Goal: Navigation & Orientation: Find specific page/section

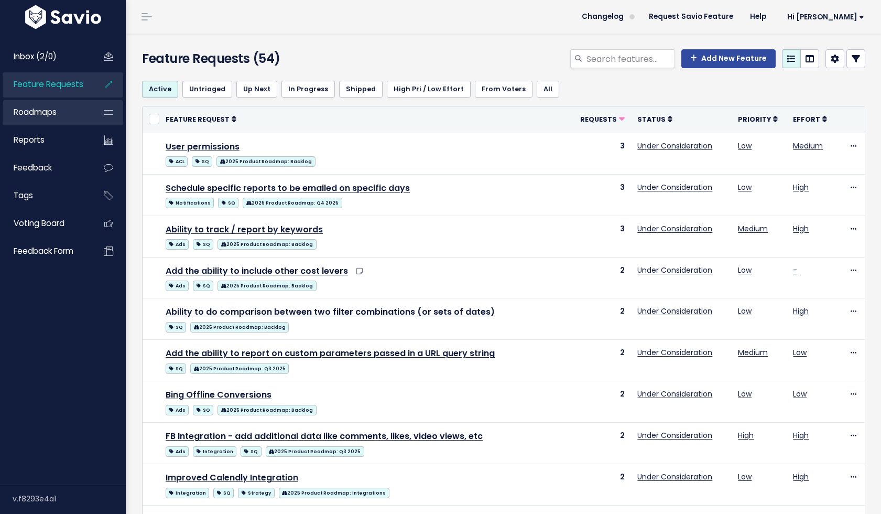
click at [29, 115] on span "Roadmaps" at bounding box center [35, 111] width 43 height 11
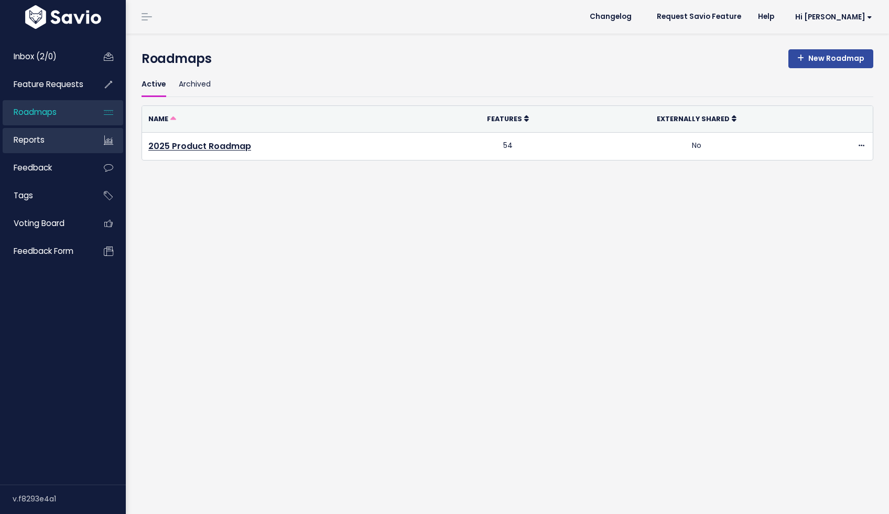
click at [28, 137] on span "Reports" at bounding box center [29, 139] width 31 height 11
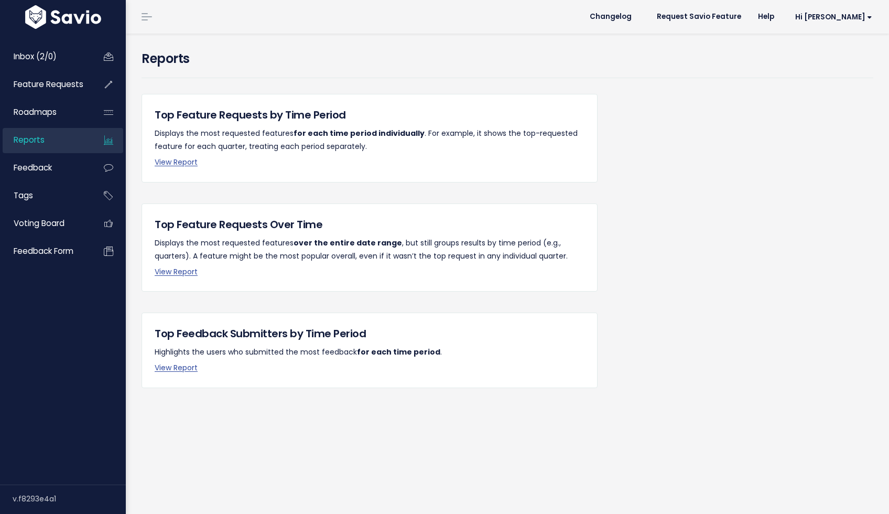
click at [30, 154] on ul "Inbox (2/0) Feature Requests Roadmaps Reports" at bounding box center [63, 155] width 121 height 220
click at [31, 171] on span "Feedback" at bounding box center [33, 167] width 38 height 11
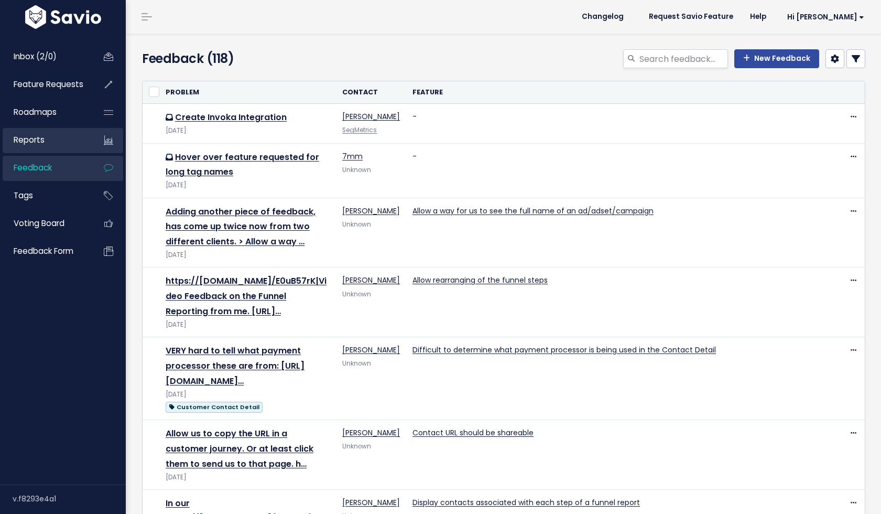
click at [38, 141] on span "Reports" at bounding box center [29, 139] width 31 height 11
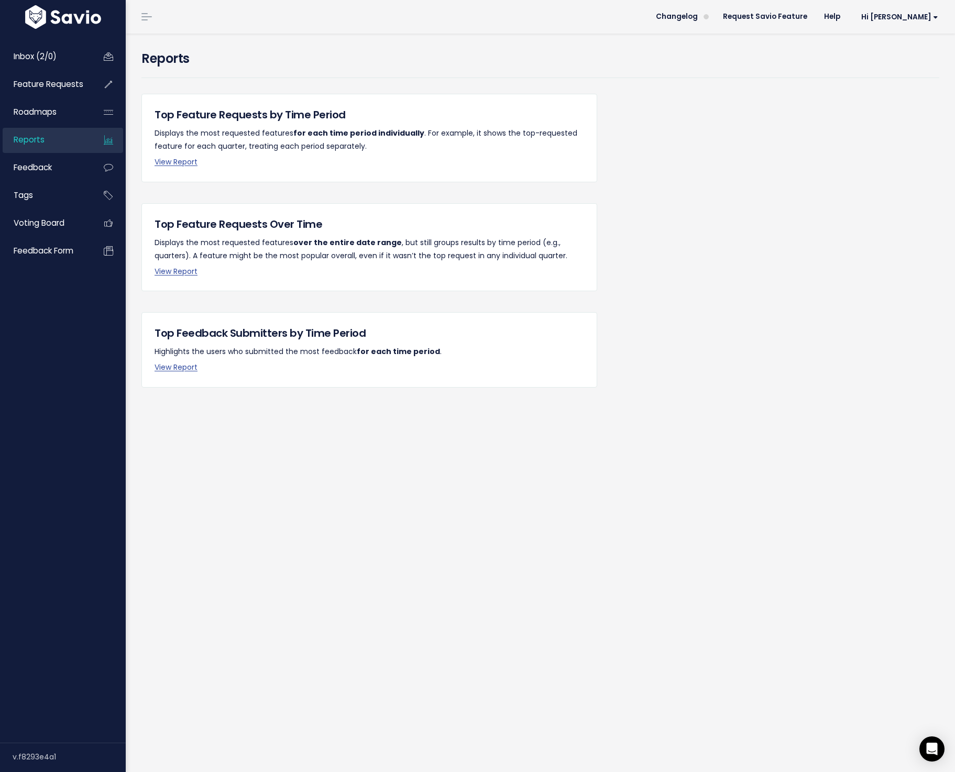
click at [362, 513] on div "Reports Top Feature Requests by Time Period Displays the most requested feature…" at bounding box center [540, 403] width 829 height 739
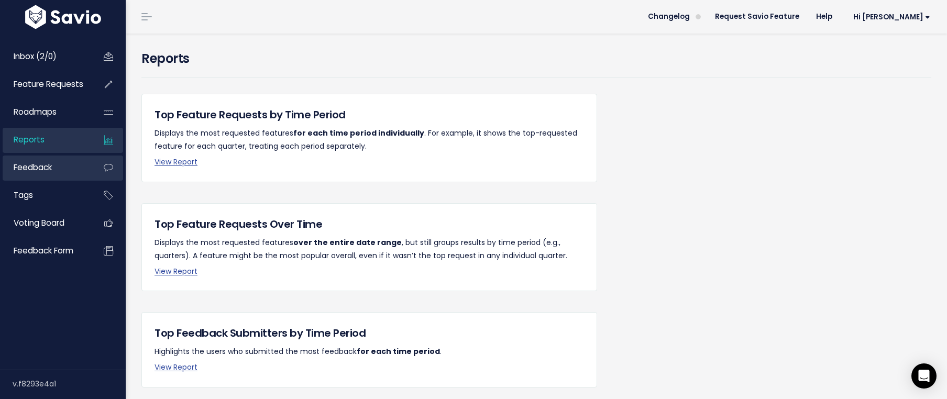
click at [48, 163] on span "Feedback" at bounding box center [33, 167] width 38 height 11
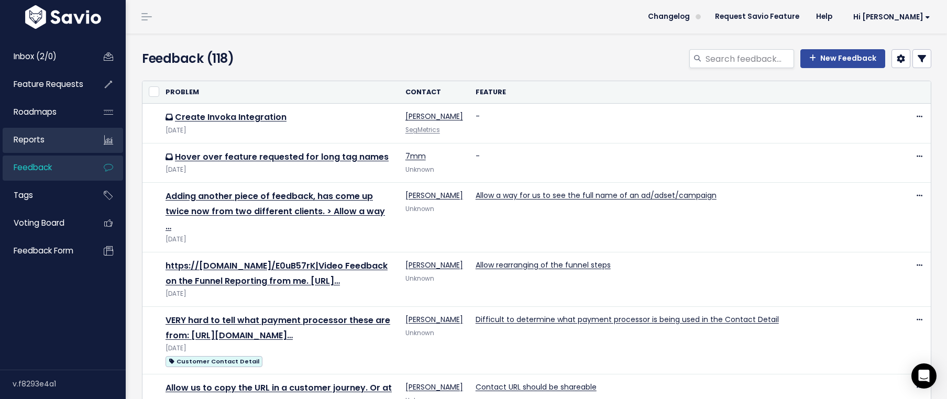
click at [52, 142] on link "Reports" at bounding box center [45, 140] width 84 height 24
